Goal: Transaction & Acquisition: Purchase product/service

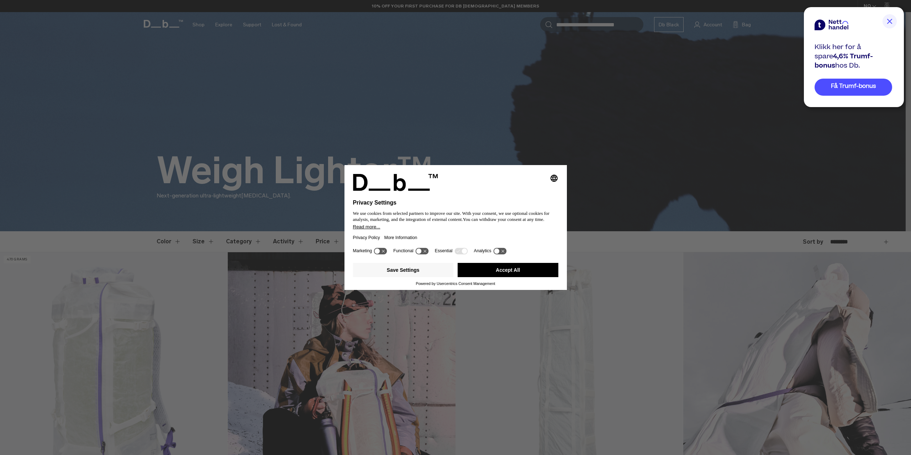
click at [892, 20] on img at bounding box center [890, 21] width 14 height 14
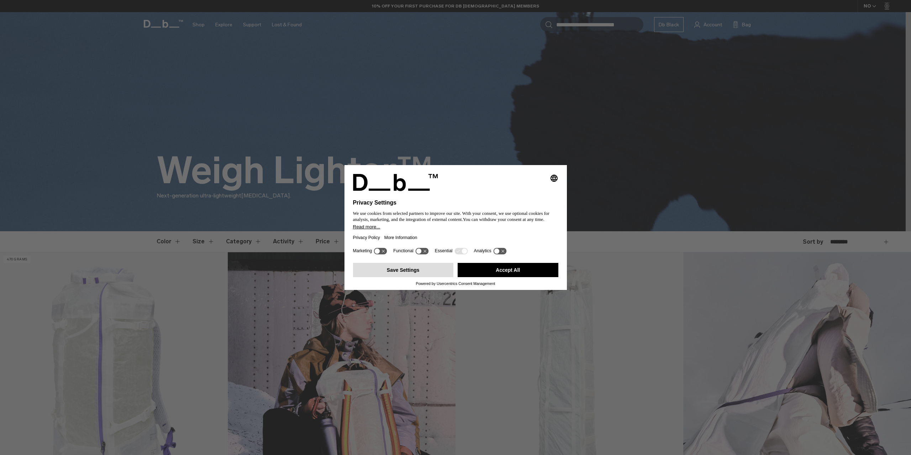
click at [397, 270] on button "Save Settings" at bounding box center [403, 270] width 101 height 14
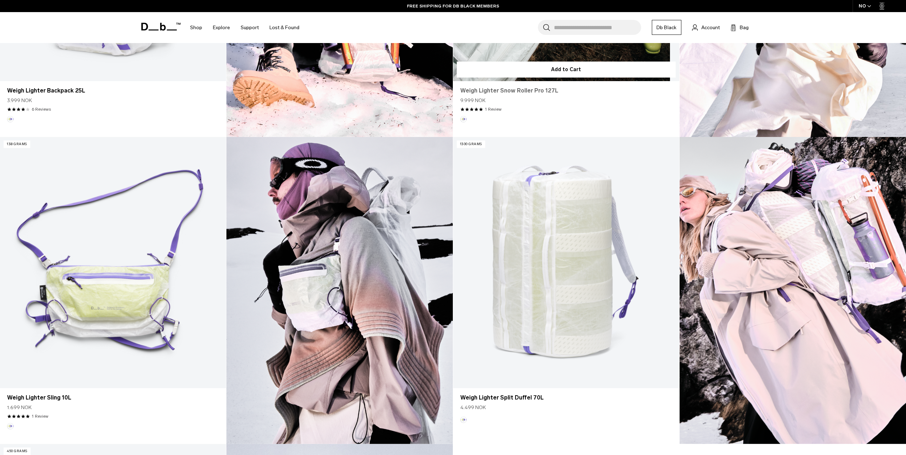
scroll to position [427, 0]
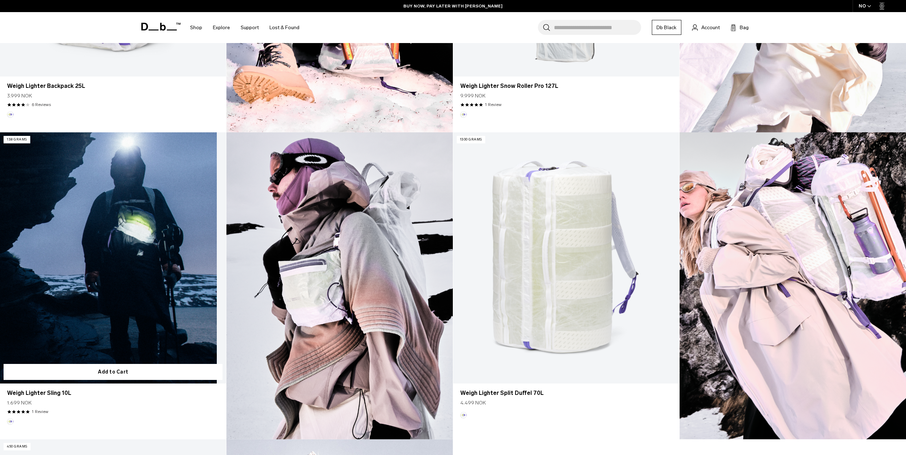
click at [121, 249] on link "Weigh Lighter Sling 10L" at bounding box center [113, 257] width 226 height 251
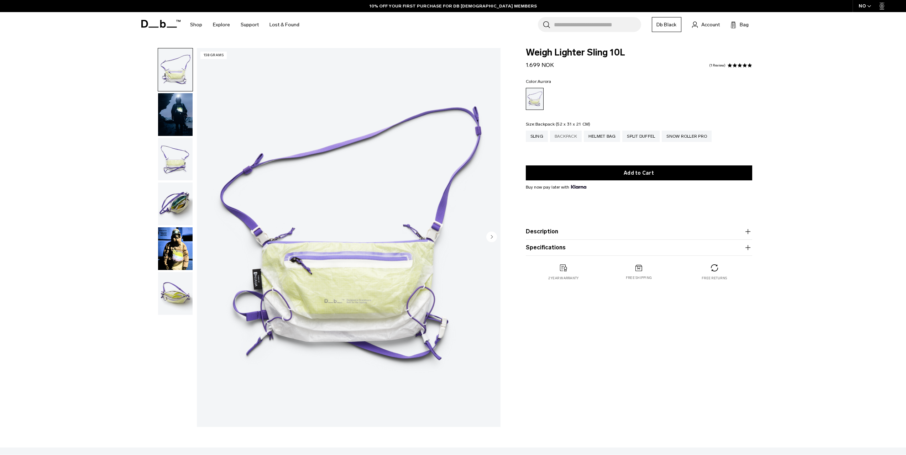
click at [565, 136] on div "Backpack" at bounding box center [566, 136] width 32 height 11
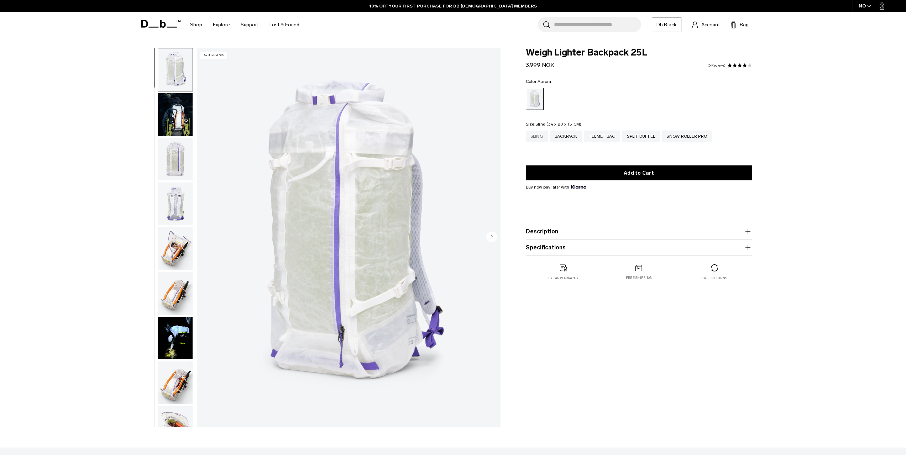
click at [542, 134] on div "Sling" at bounding box center [537, 136] width 22 height 11
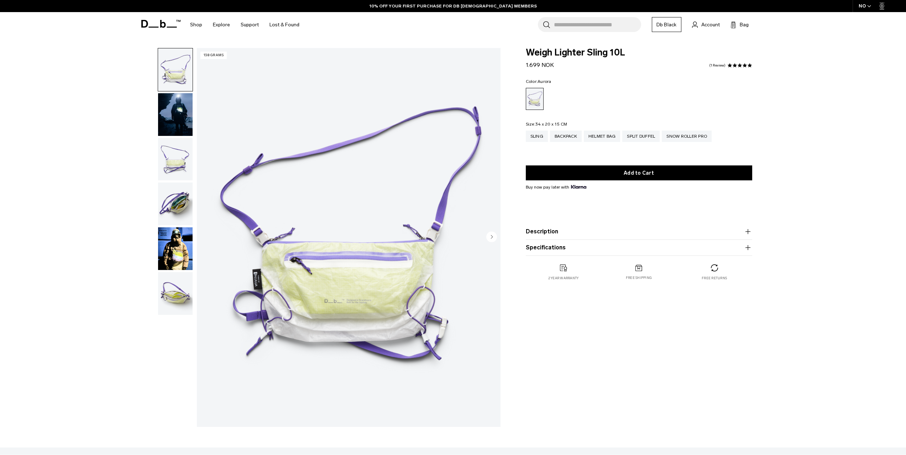
click at [487, 235] on circle "Next slide" at bounding box center [491, 236] width 11 height 11
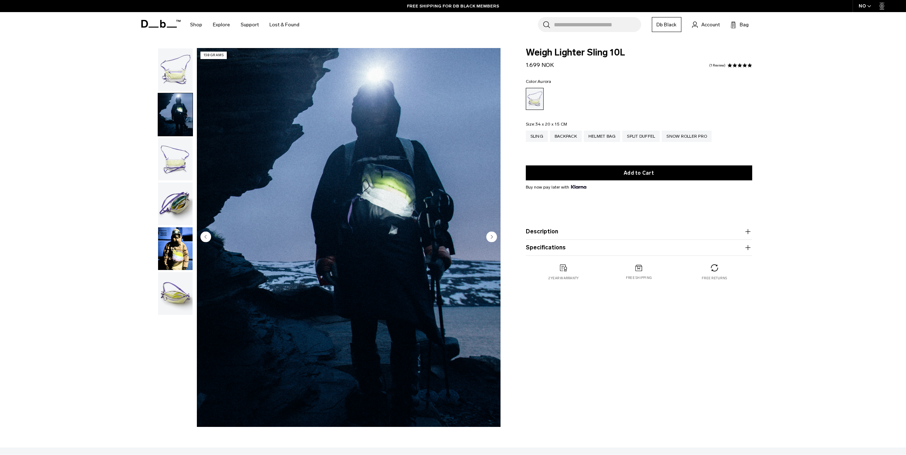
click at [489, 235] on circle "Next slide" at bounding box center [491, 236] width 11 height 11
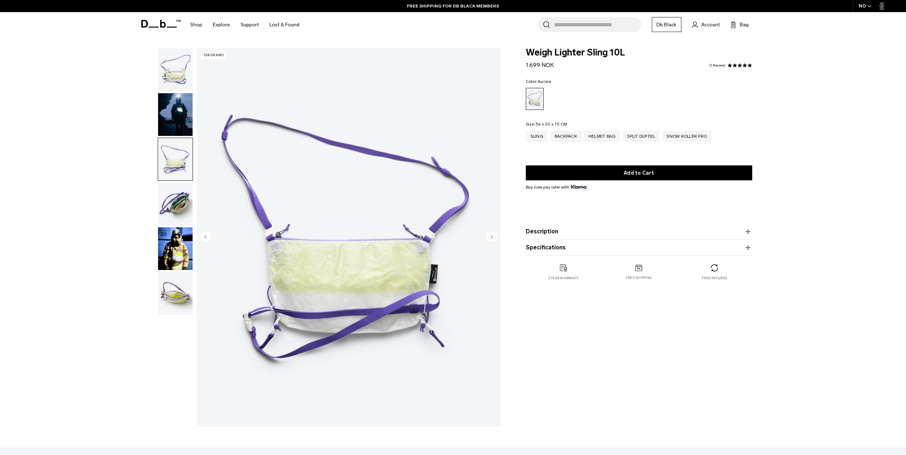
click at [489, 235] on circle "Next slide" at bounding box center [491, 236] width 11 height 11
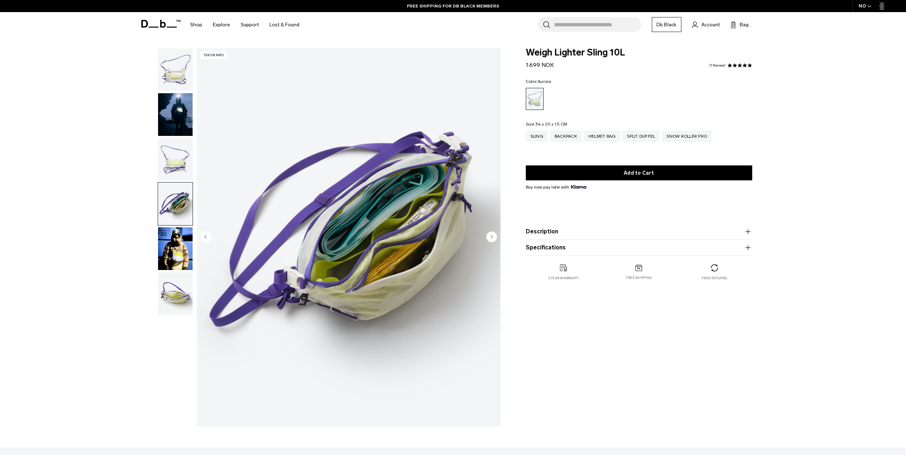
click at [489, 232] on icon "Next slide" at bounding box center [491, 236] width 11 height 11
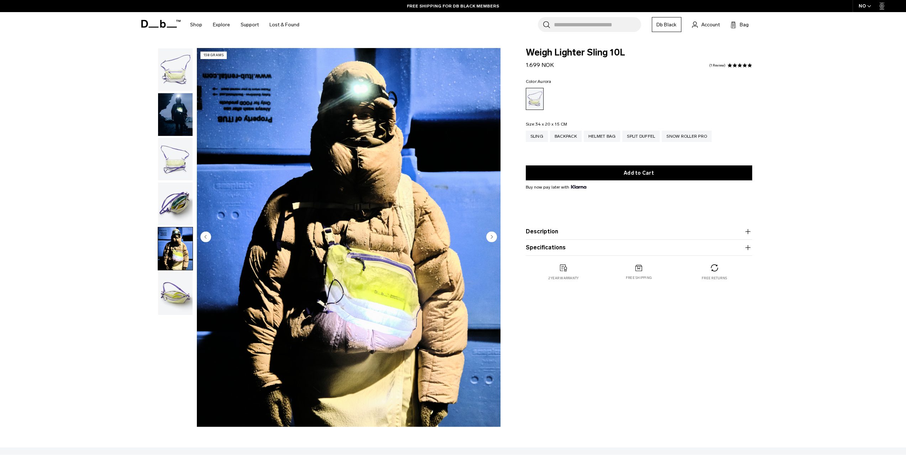
click at [491, 235] on circle "Next slide" at bounding box center [491, 236] width 11 height 11
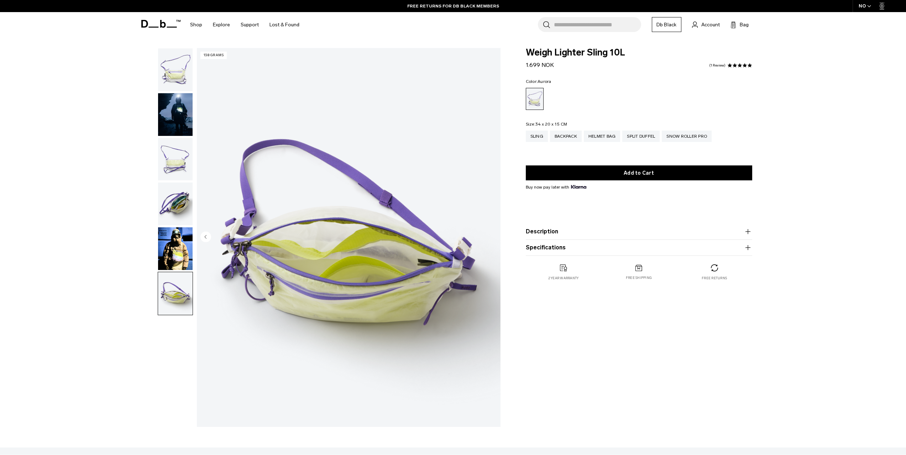
click at [491, 235] on img "6 / 6" at bounding box center [349, 237] width 304 height 379
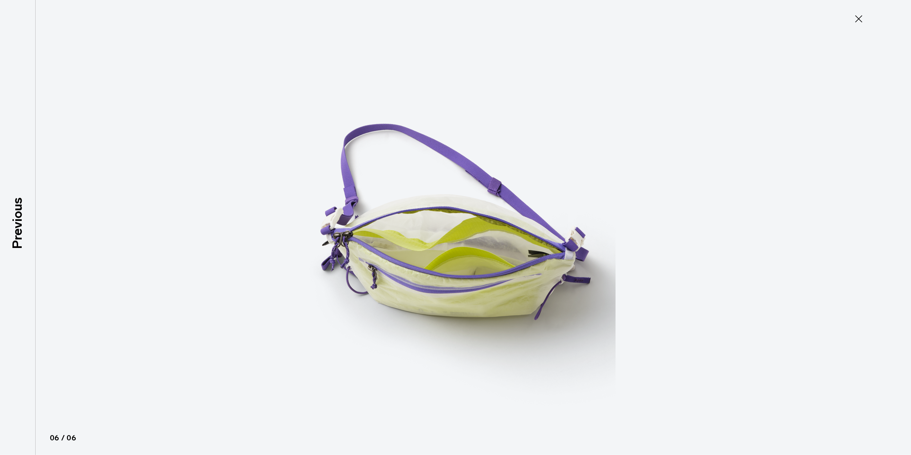
click at [861, 20] on icon at bounding box center [858, 18] width 11 height 11
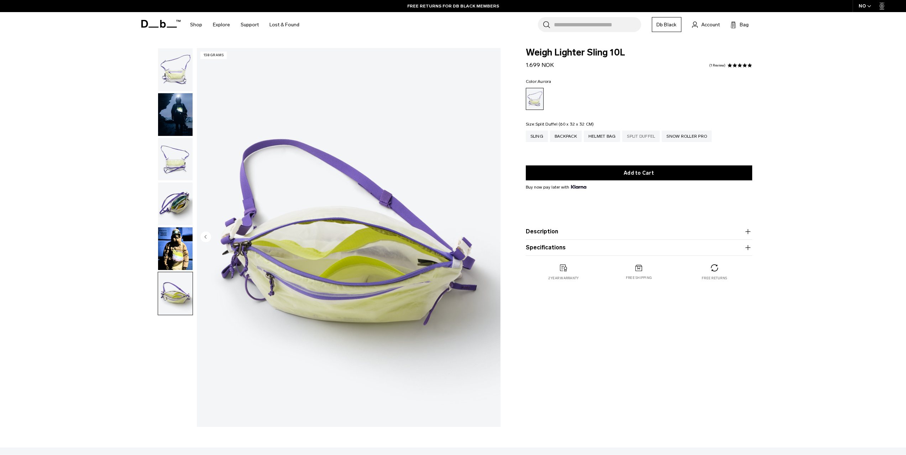
click at [638, 137] on div "Split Duffel" at bounding box center [640, 136] width 37 height 11
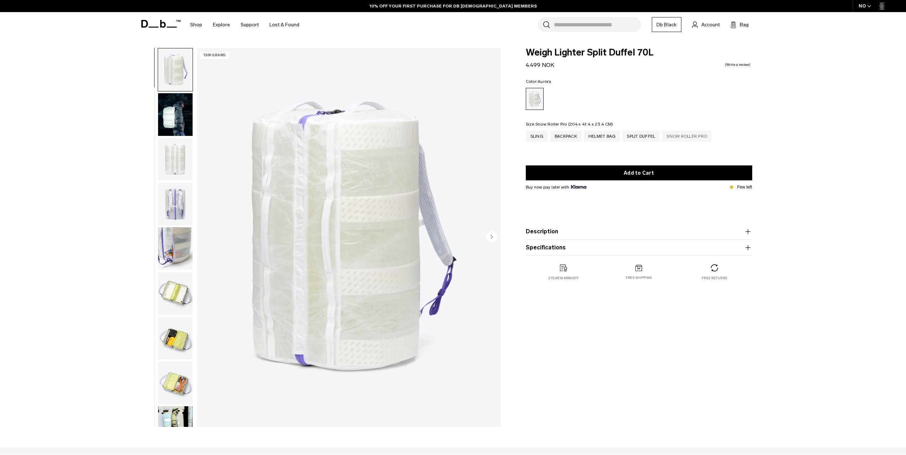
click at [692, 135] on div "Snow Roller Pro" at bounding box center [687, 136] width 50 height 11
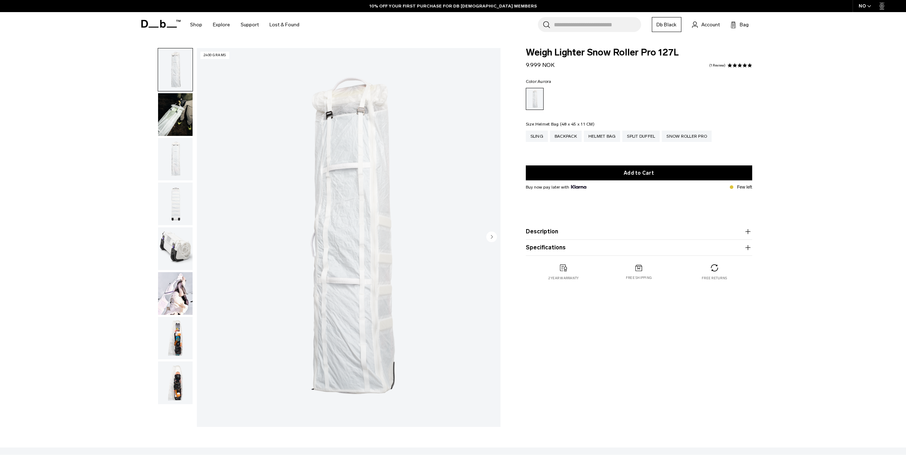
click at [601, 137] on div "Helmet Bag" at bounding box center [602, 136] width 37 height 11
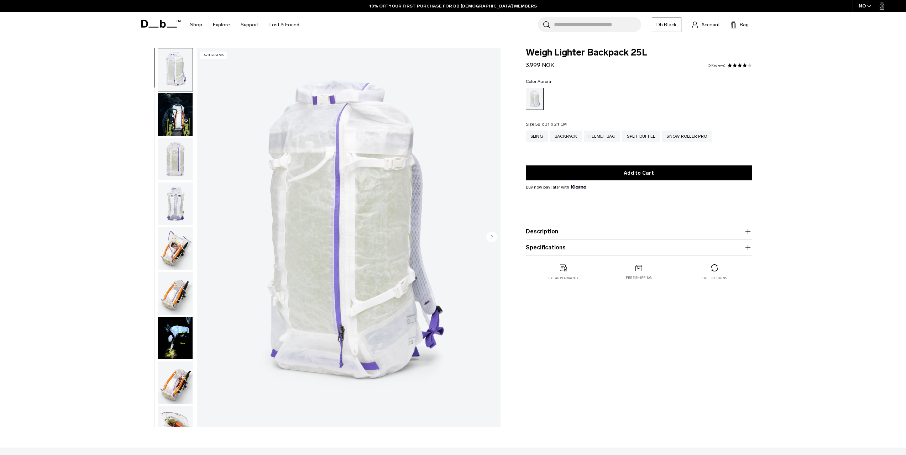
click at [175, 338] on img "button" at bounding box center [175, 338] width 35 height 43
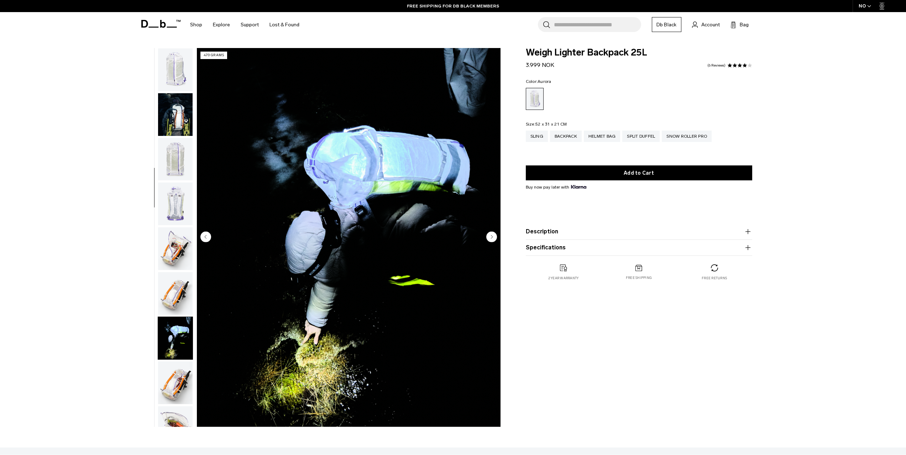
click at [177, 252] on img "button" at bounding box center [175, 248] width 35 height 43
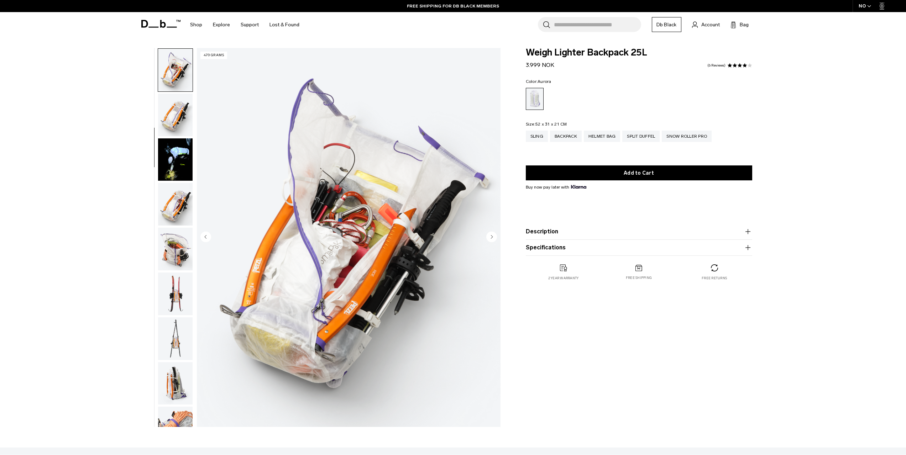
scroll to position [179, 0]
click at [179, 111] on img "button" at bounding box center [175, 114] width 35 height 43
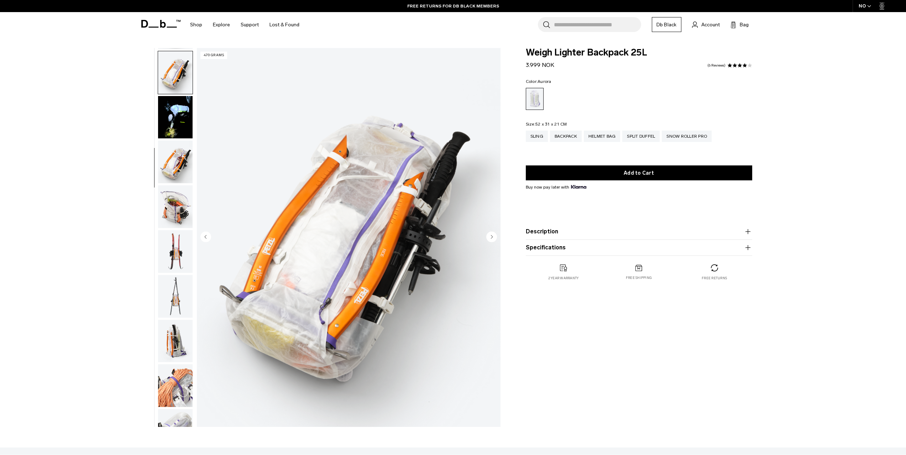
scroll to position [224, 0]
click at [536, 135] on div "Sling" at bounding box center [537, 136] width 22 height 11
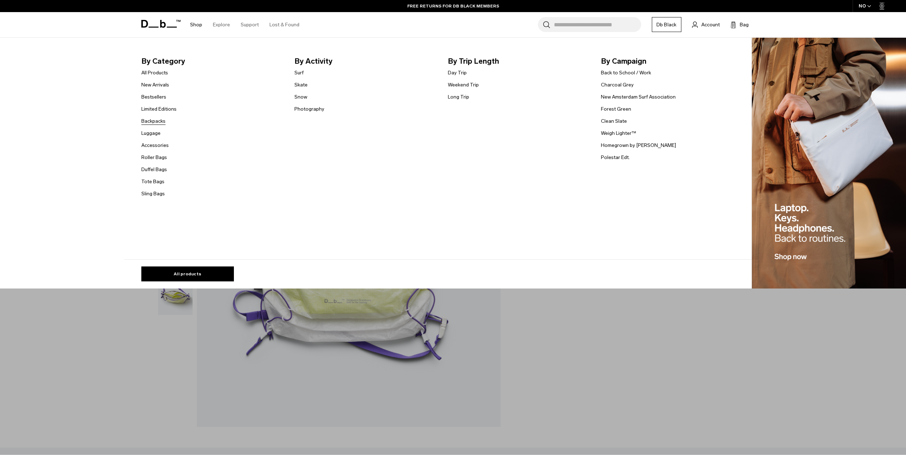
click at [157, 121] on link "Backpacks" at bounding box center [153, 120] width 24 height 7
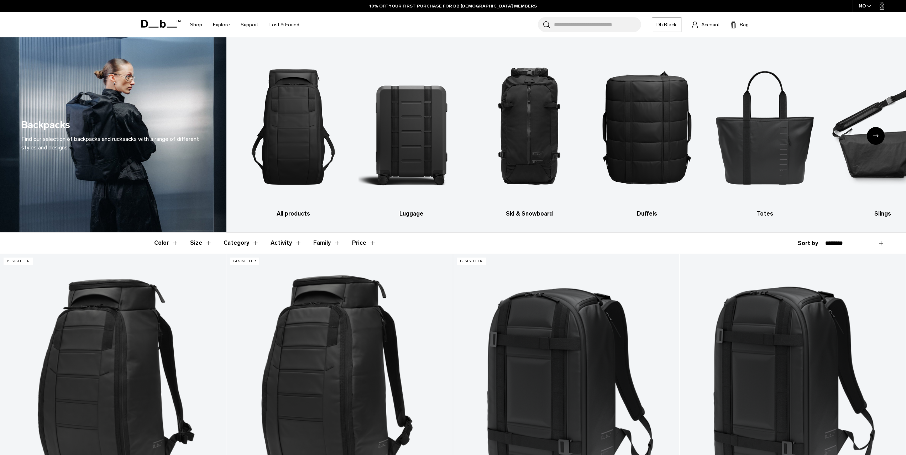
click at [874, 136] on icon "Next slide" at bounding box center [876, 135] width 6 height 3
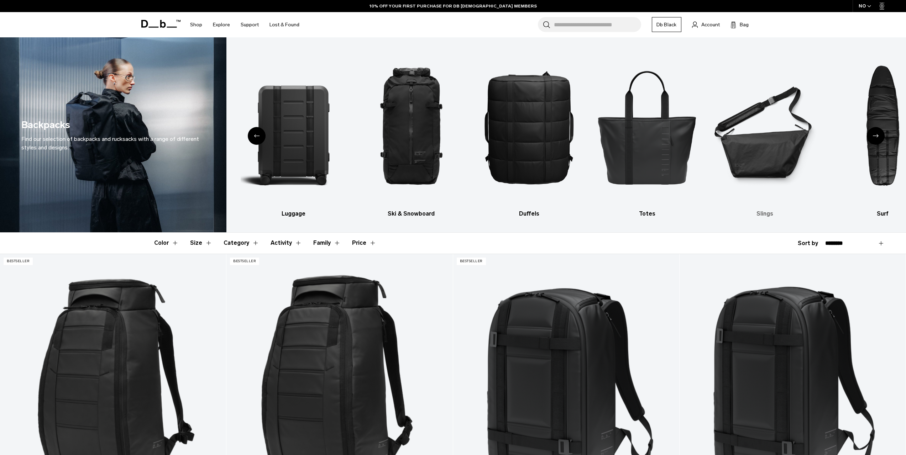
click at [759, 146] on img "6 / 10" at bounding box center [764, 127] width 105 height 158
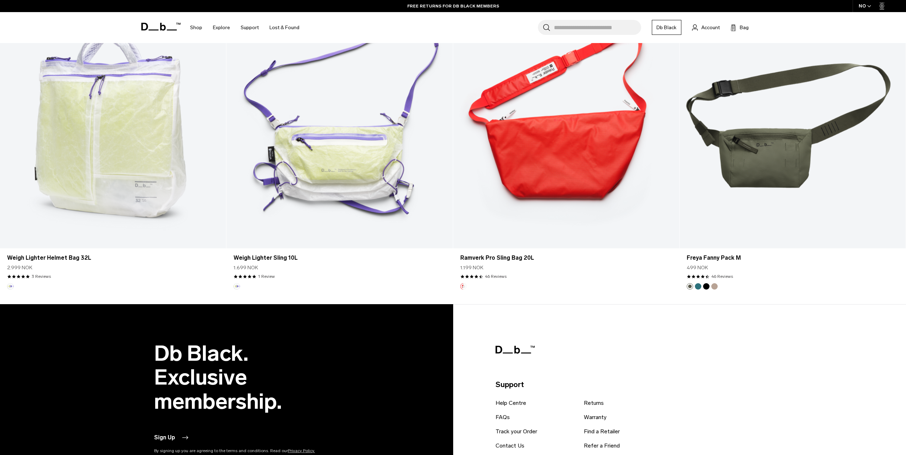
scroll to position [2420, 0]
